Goal: Navigation & Orientation: Understand site structure

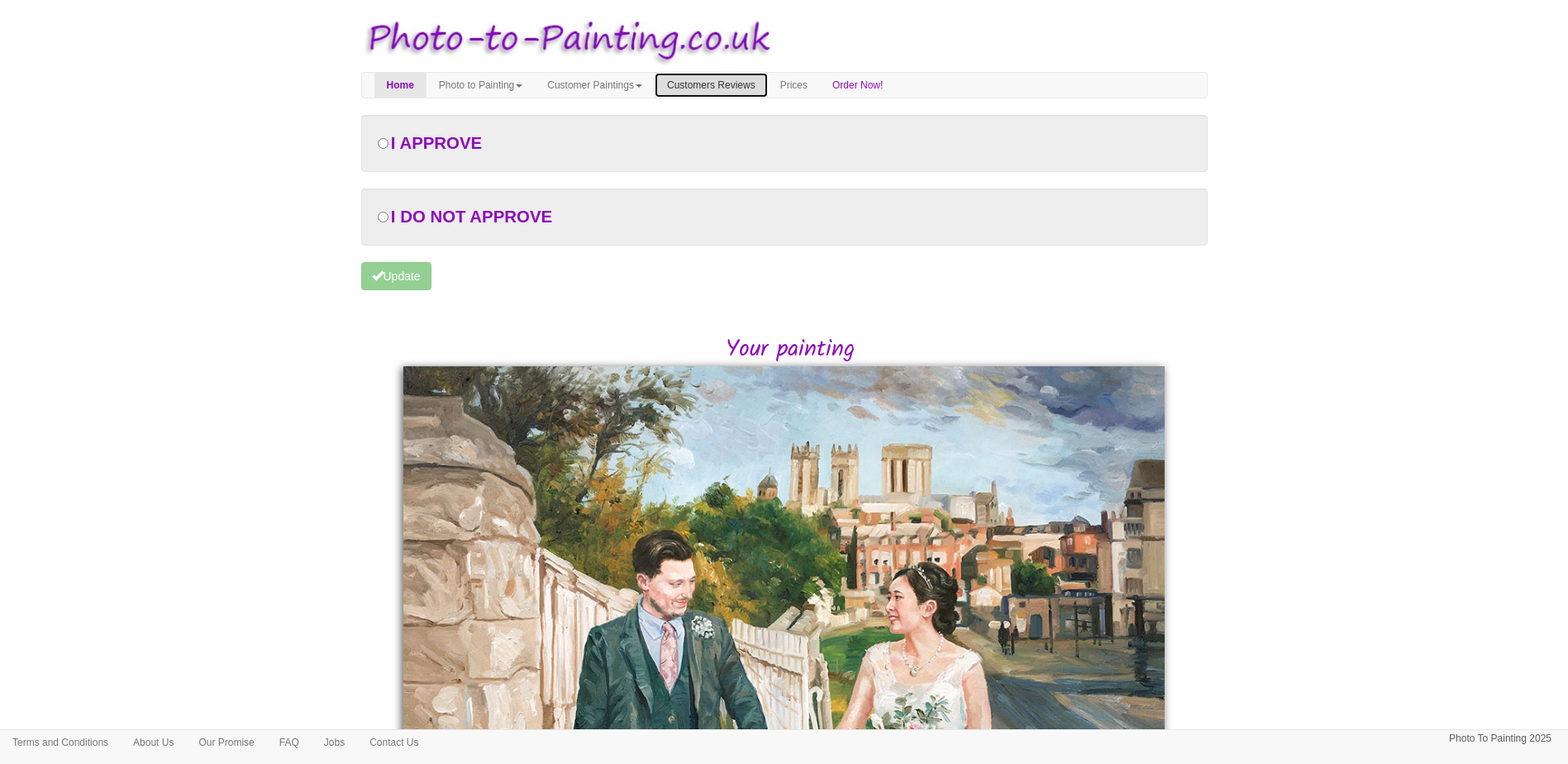
click at [745, 86] on link "Customers Reviews" at bounding box center [712, 85] width 113 height 25
click at [390, 79] on link "Home" at bounding box center [400, 85] width 52 height 25
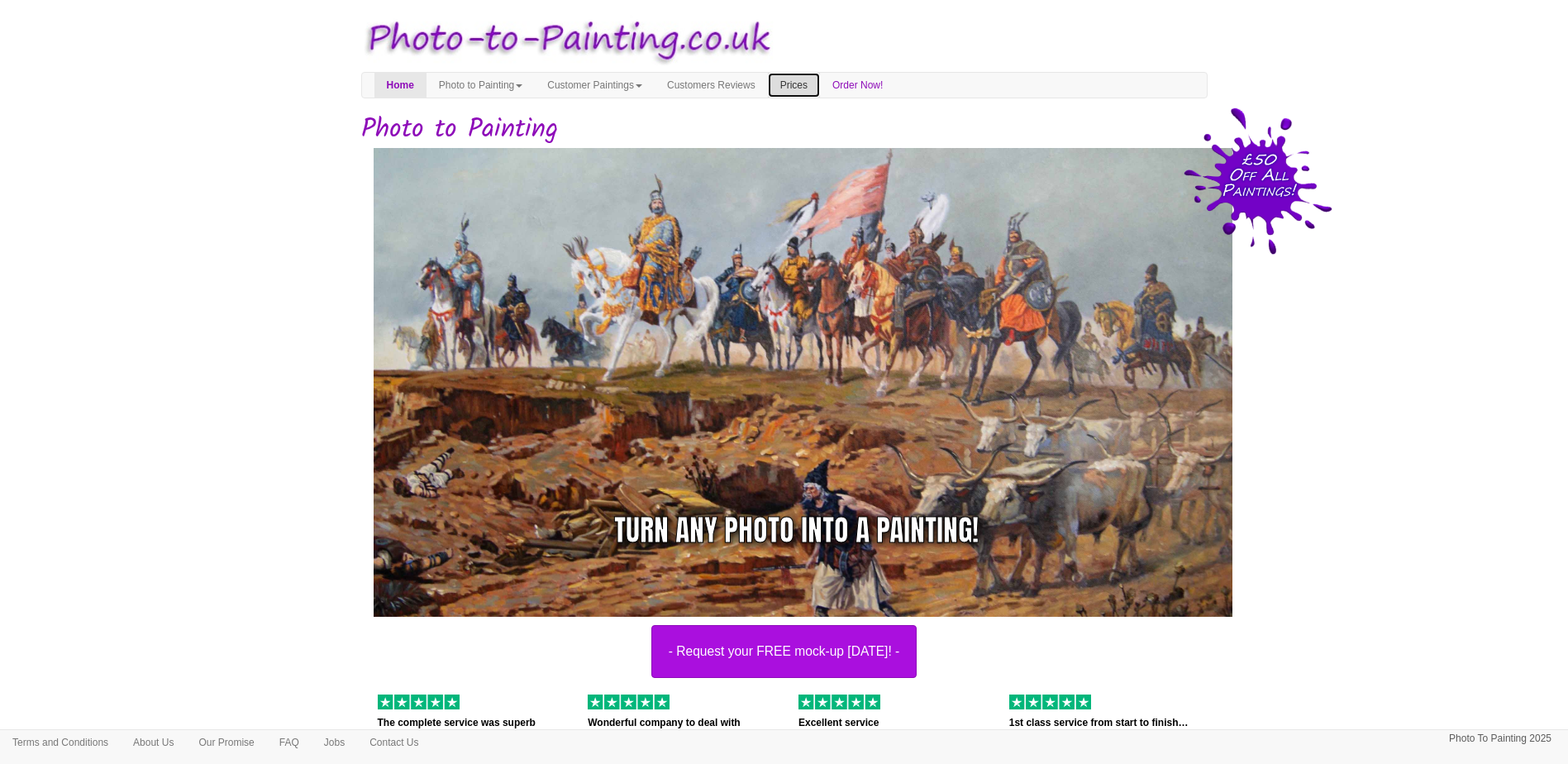
click at [819, 93] on link "Prices" at bounding box center [794, 85] width 52 height 25
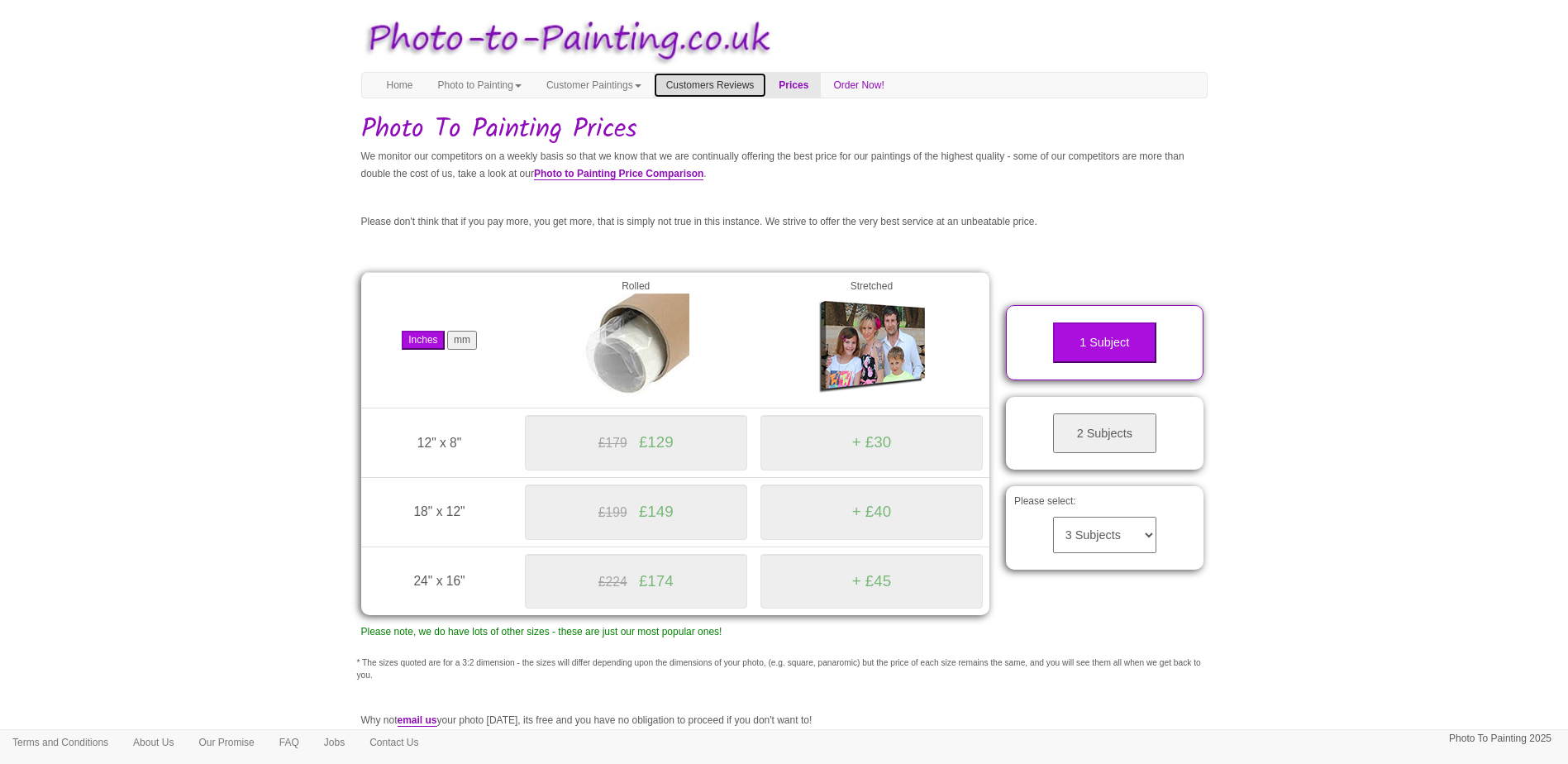
click at [767, 82] on link "Customers Reviews" at bounding box center [711, 85] width 113 height 25
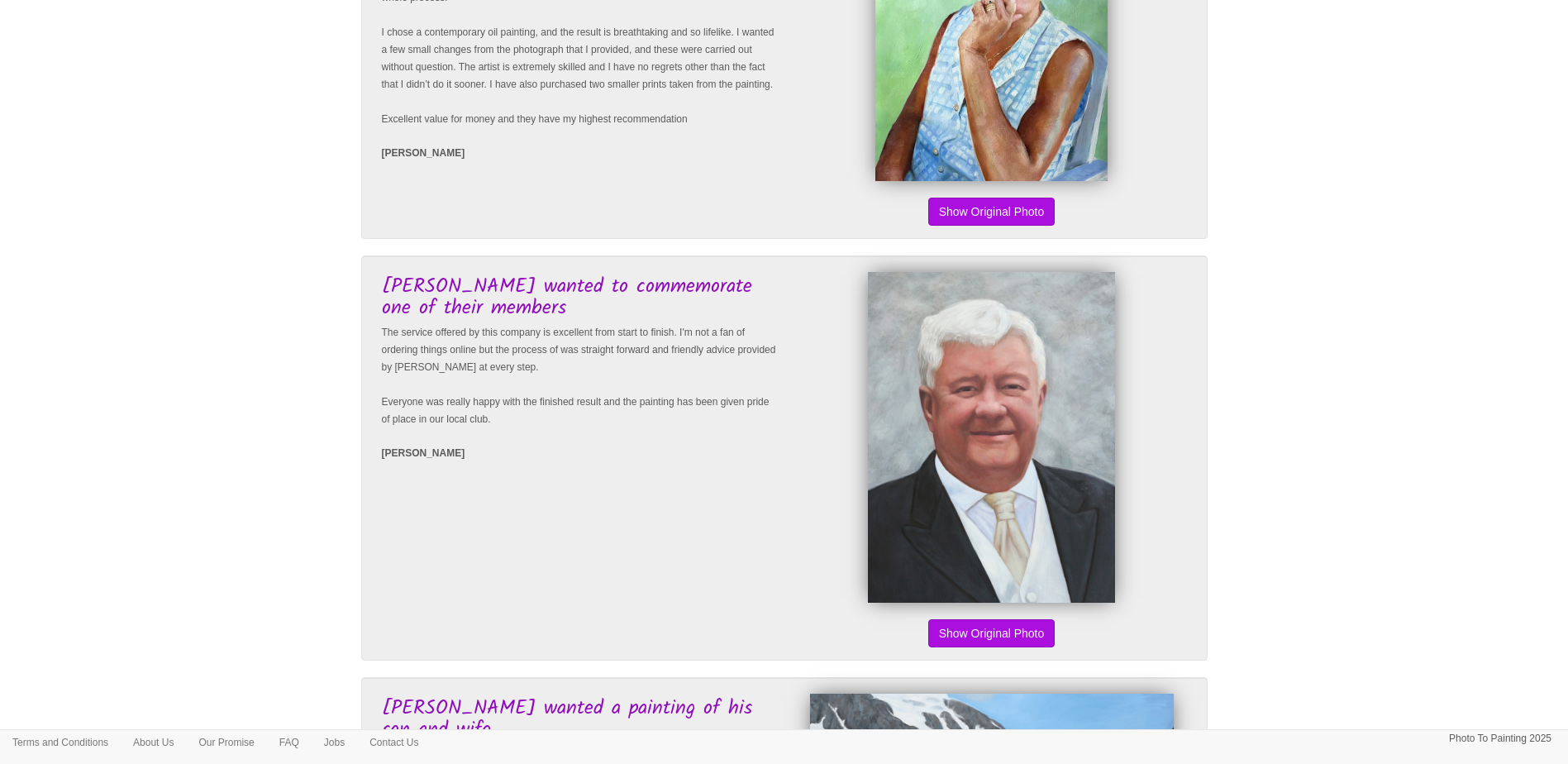
scroll to position [1571, 0]
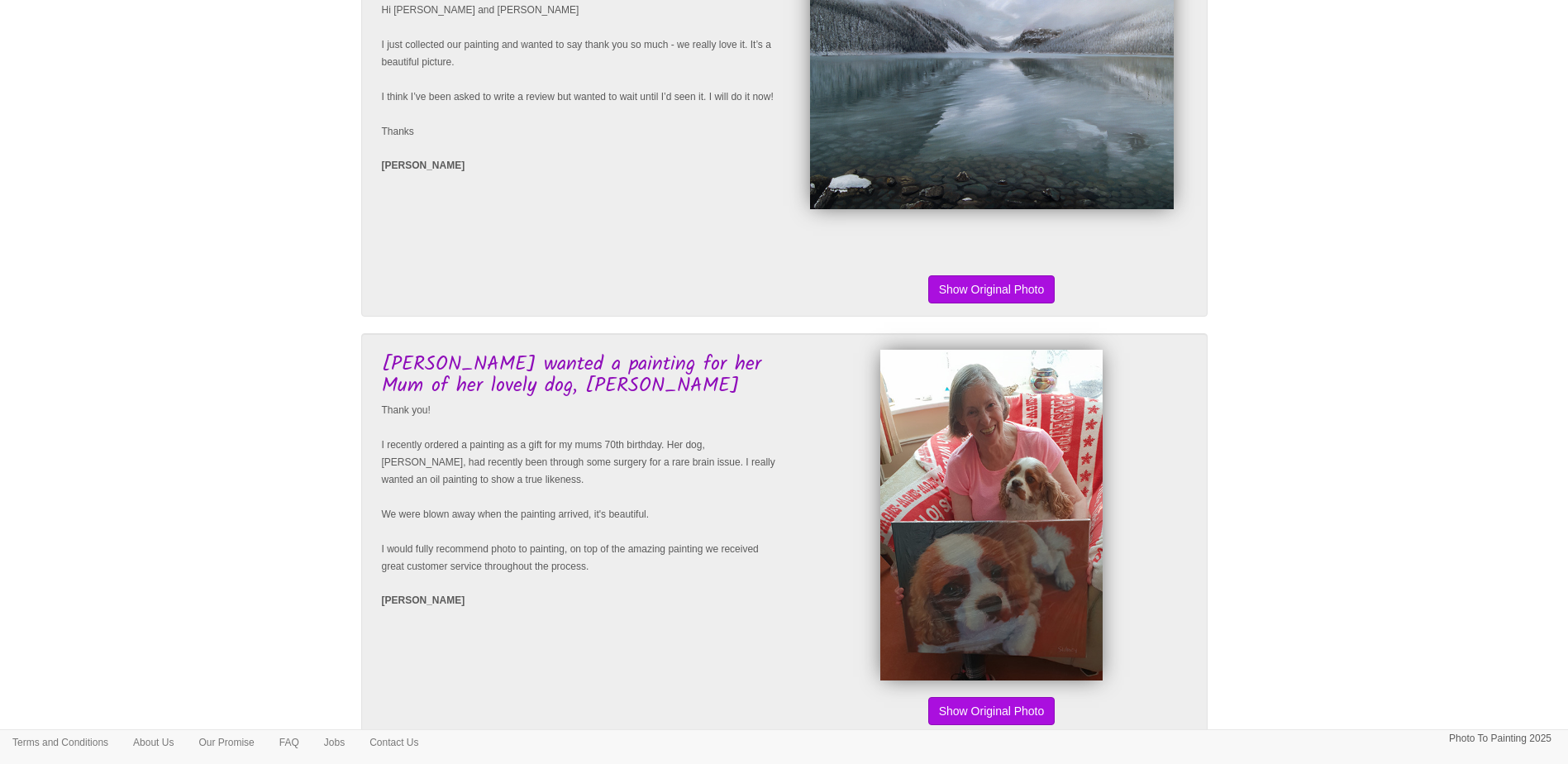
scroll to position [3253, 0]
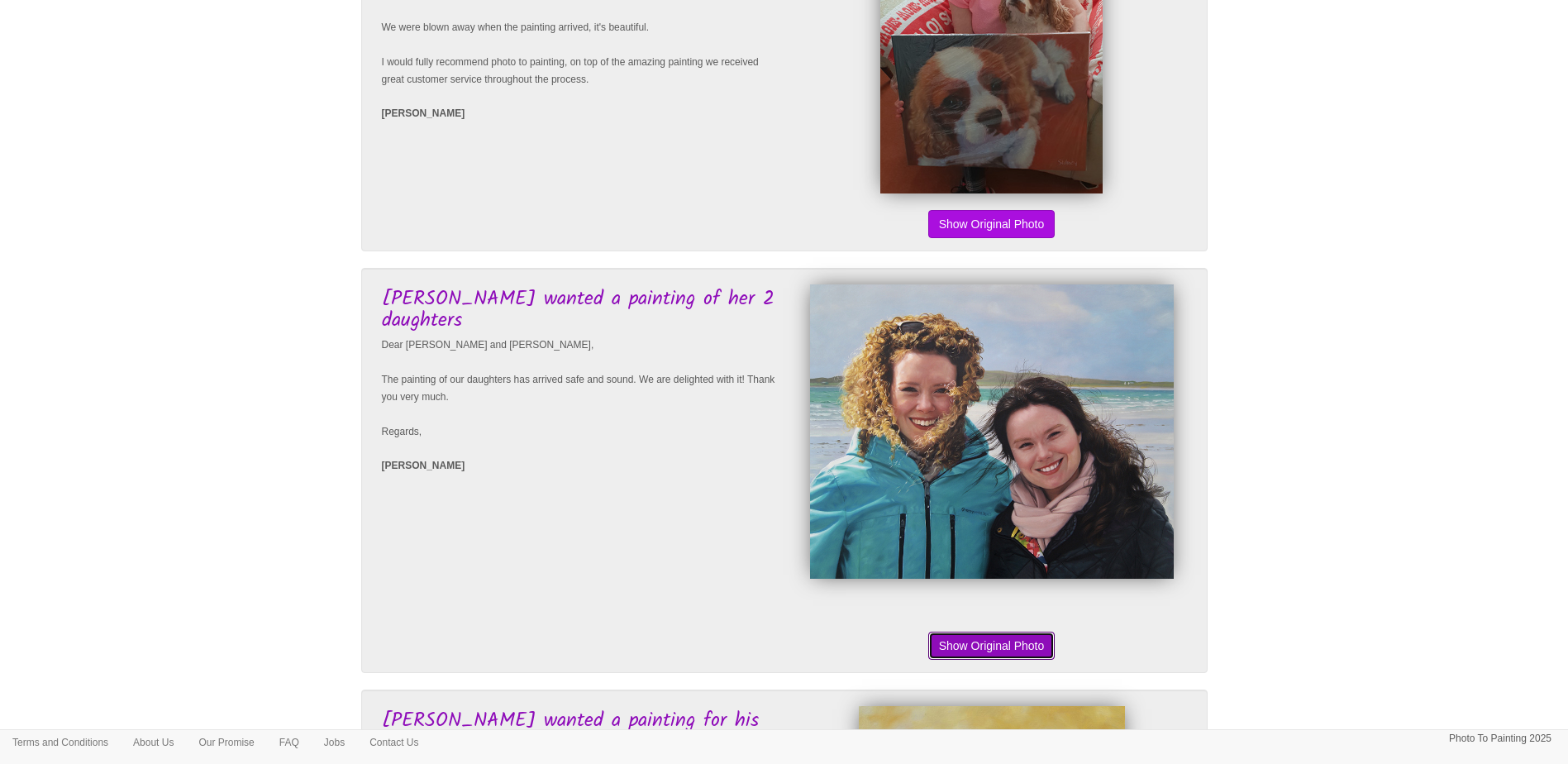
click at [971, 647] on button "Show Original Photo" at bounding box center [992, 645] width 128 height 28
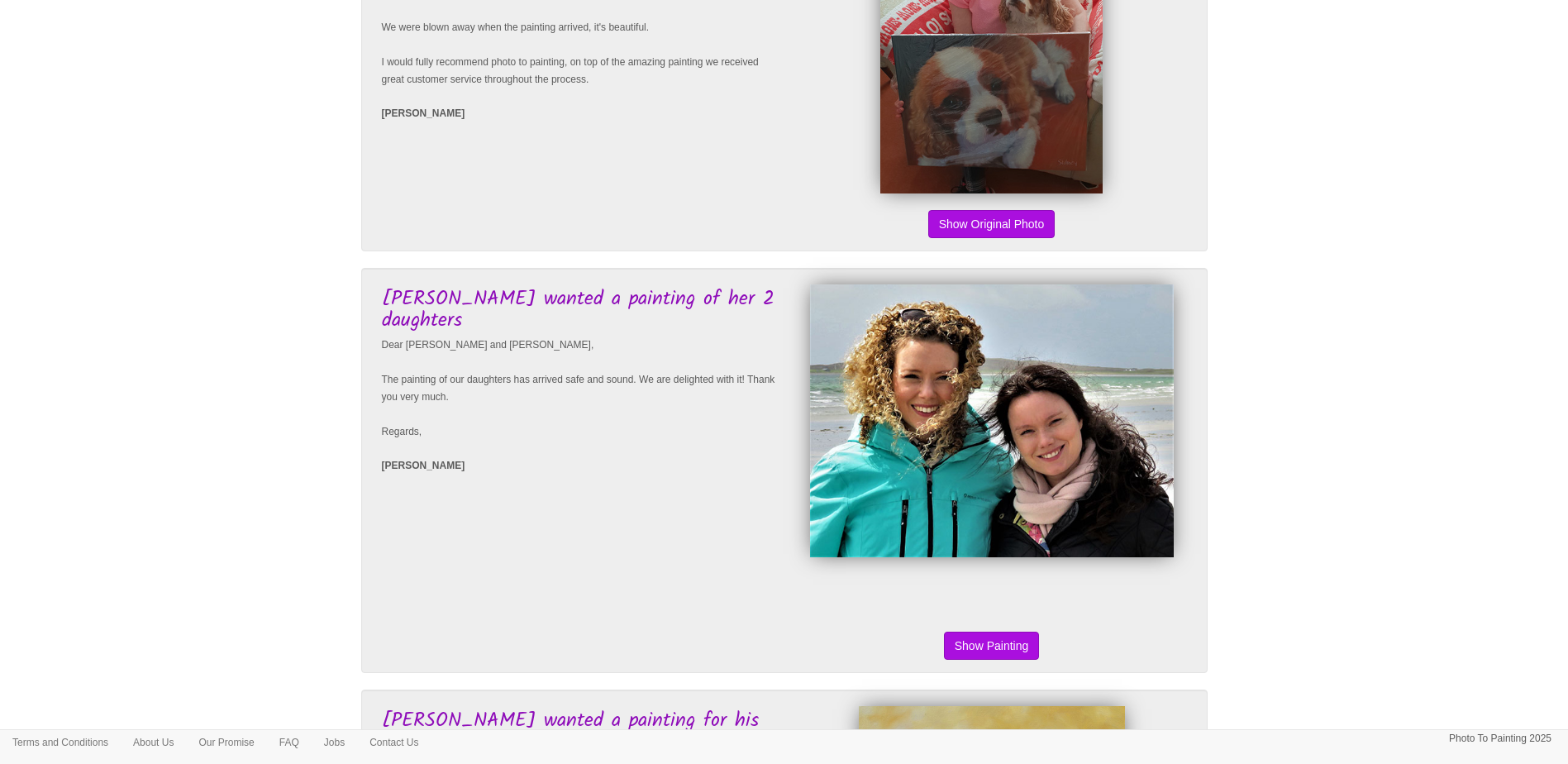
click at [976, 647] on button "Show Original Photo" at bounding box center [992, 645] width 128 height 28
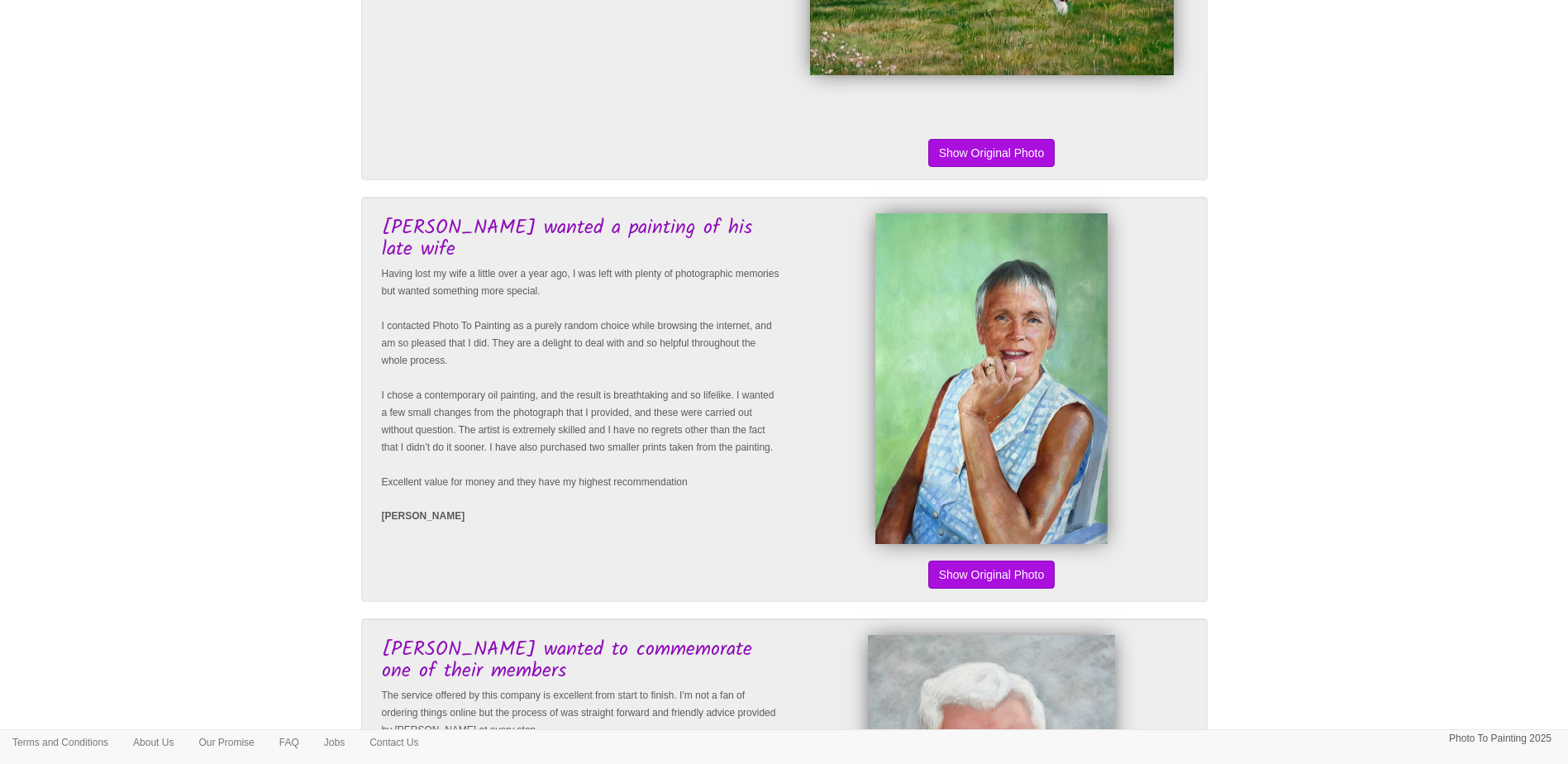
scroll to position [0, 0]
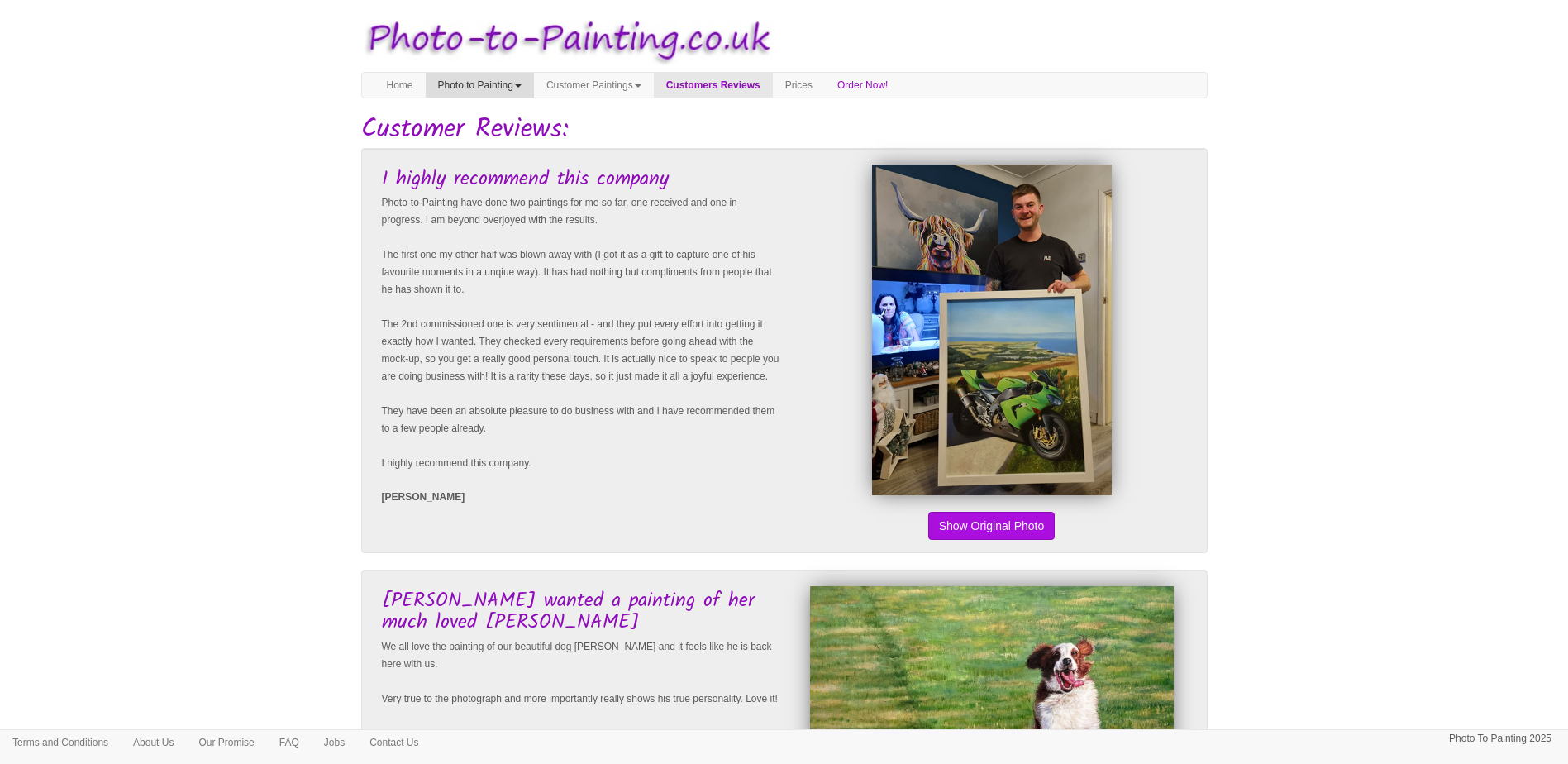
click at [533, 77] on link "Photo to Painting" at bounding box center [479, 85] width 108 height 25
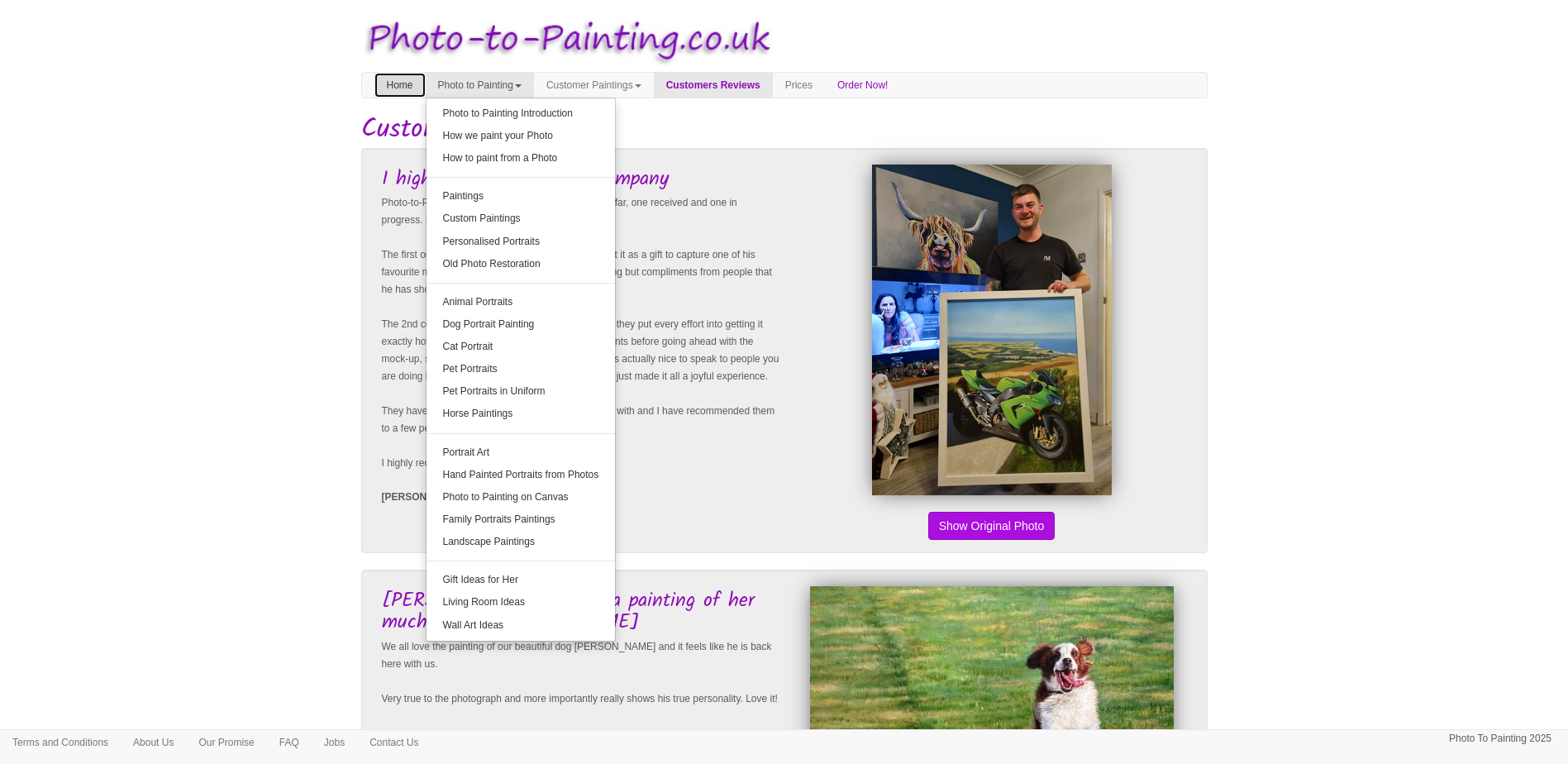
click at [409, 88] on link "Home" at bounding box center [400, 85] width 51 height 25
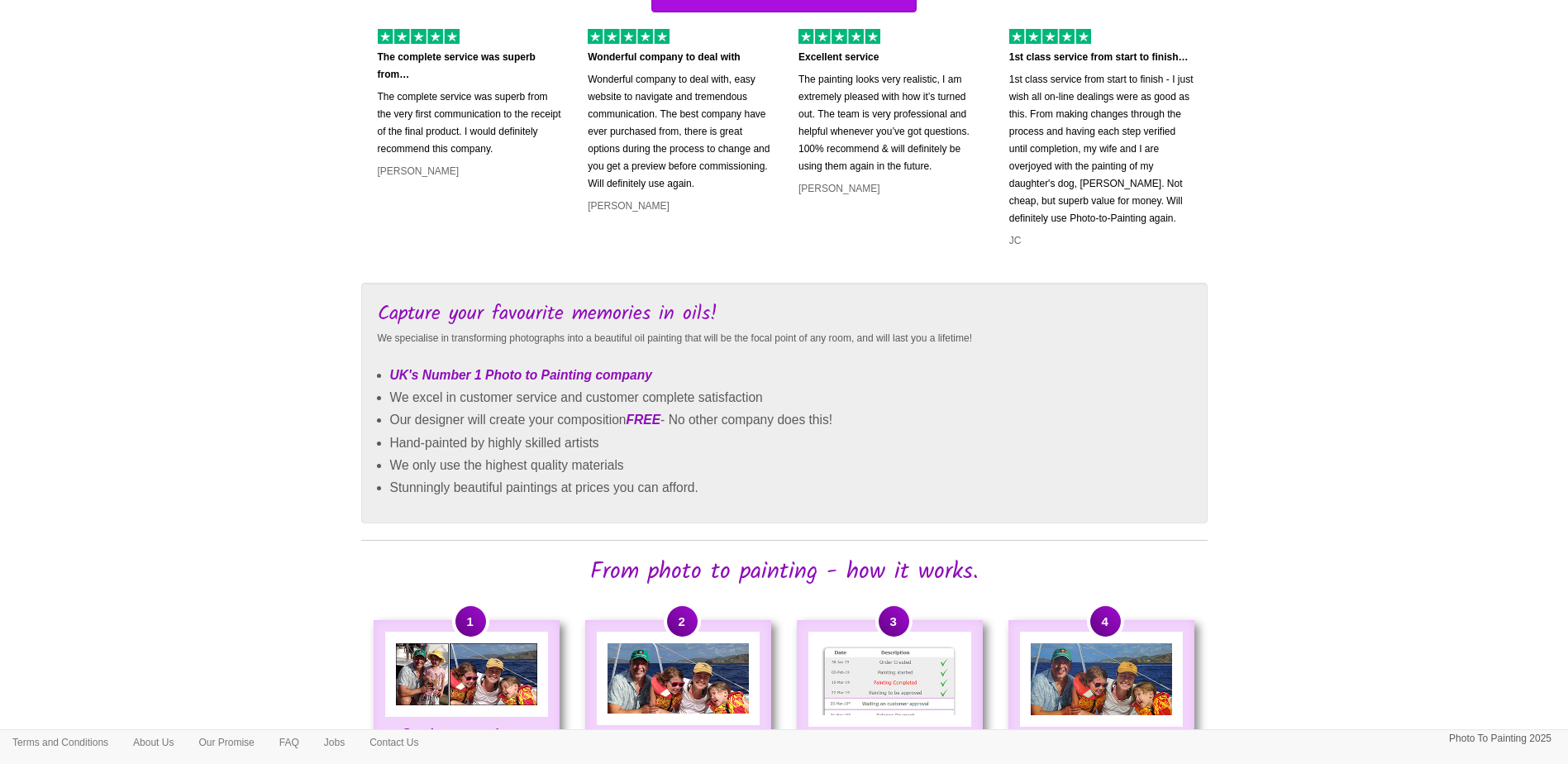
scroll to position [909, 0]
